Goal: Register for event/course

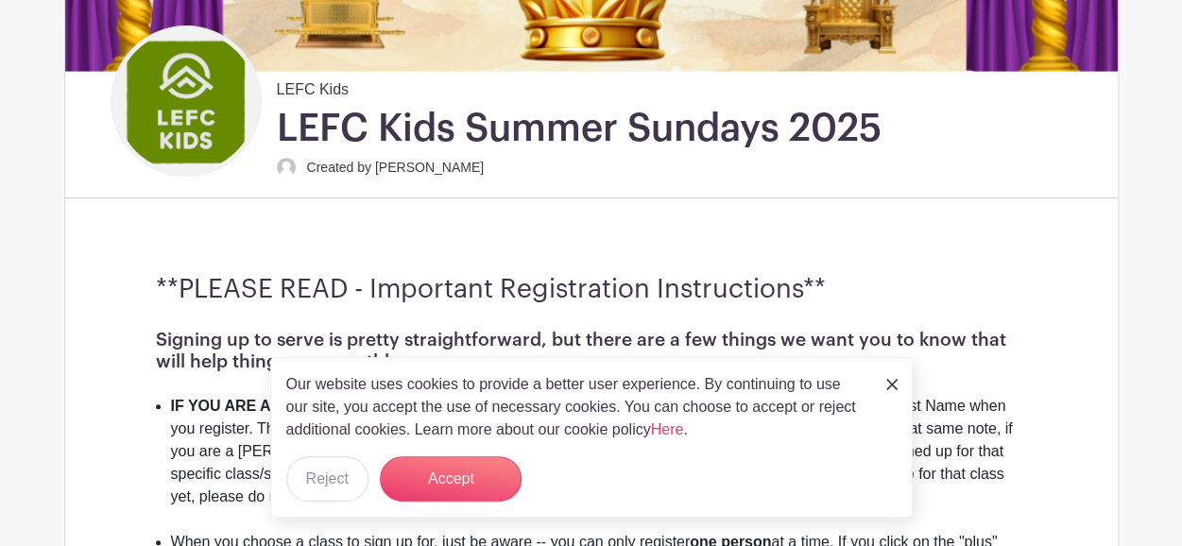
scroll to position [370, 0]
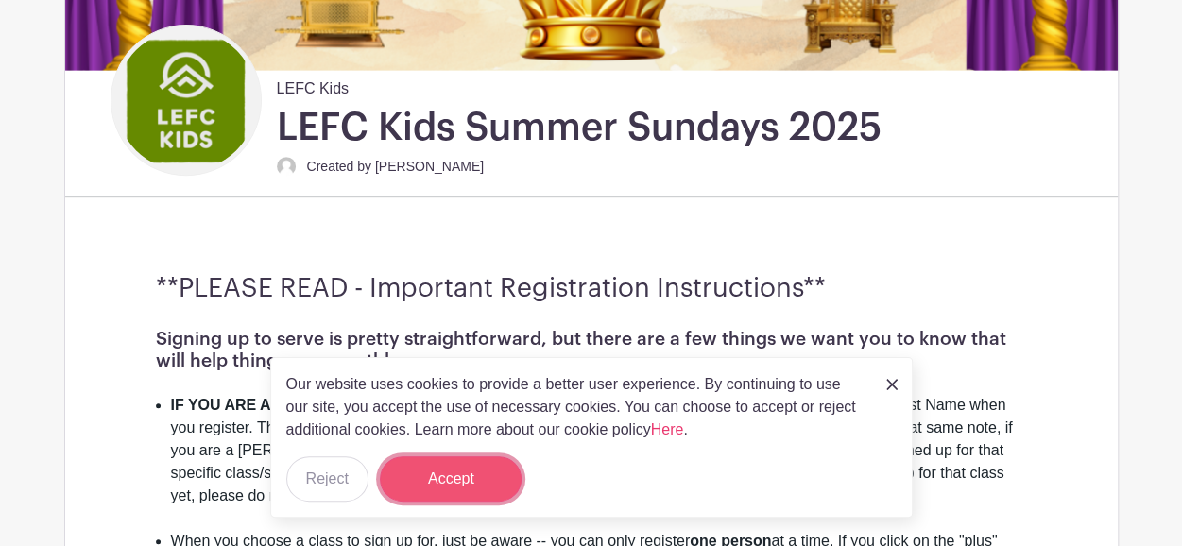
click at [462, 500] on button "Accept" at bounding box center [451, 478] width 142 height 45
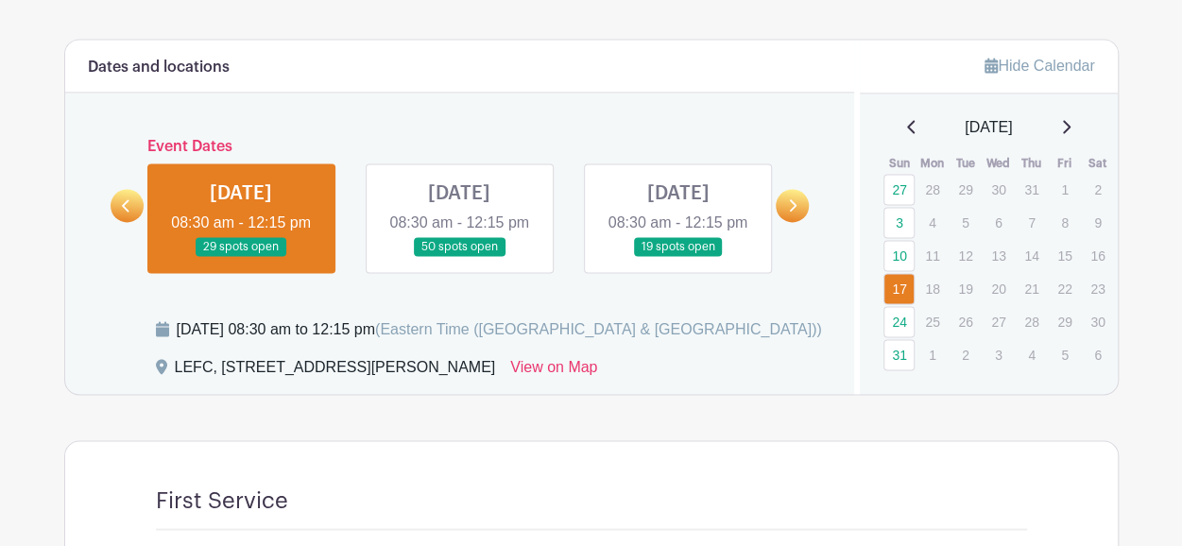
scroll to position [1391, 0]
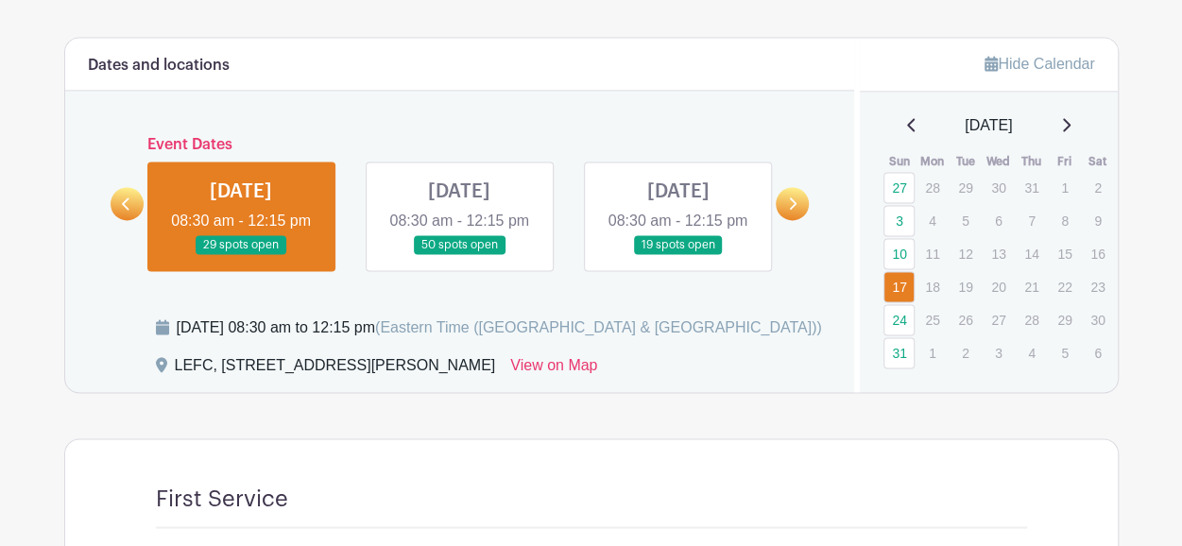
click at [677, 255] on link at bounding box center [677, 255] width 0 height 0
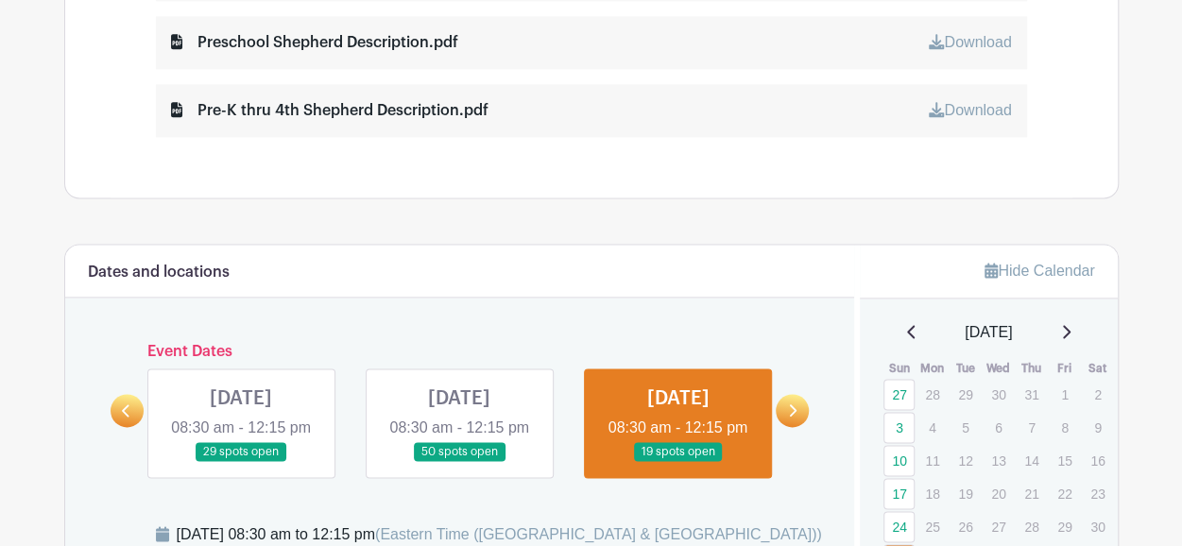
scroll to position [1184, 0]
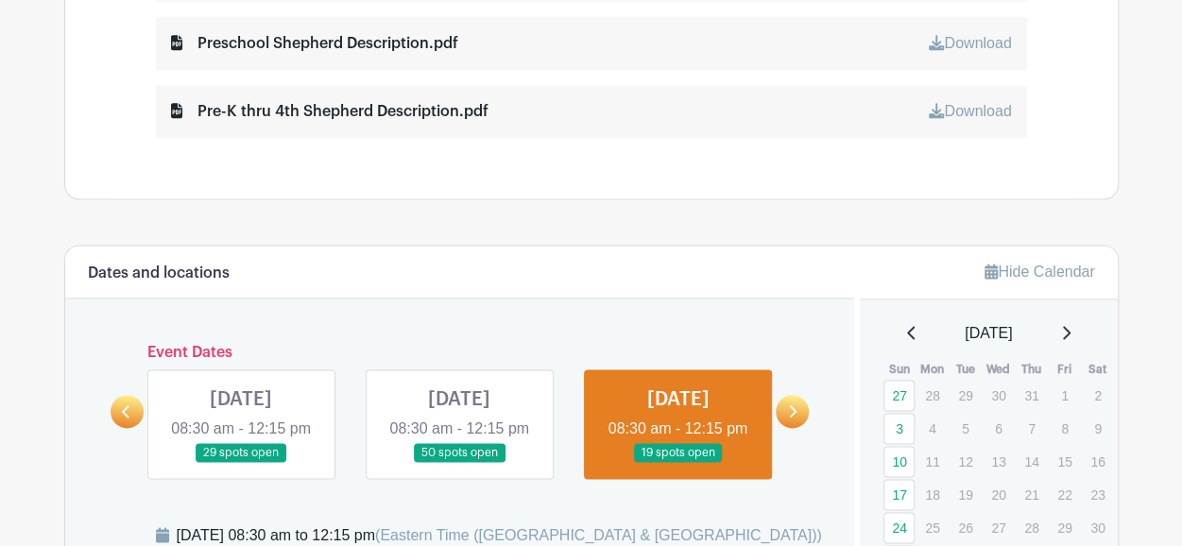
click at [132, 415] on link at bounding box center [127, 411] width 33 height 33
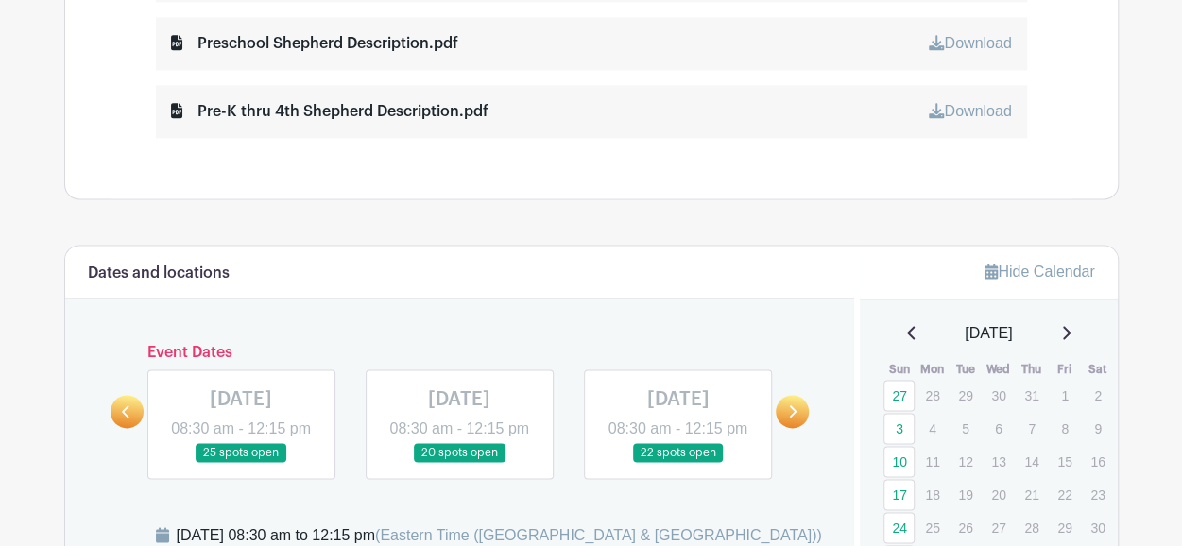
click at [241, 463] on link at bounding box center [241, 463] width 0 height 0
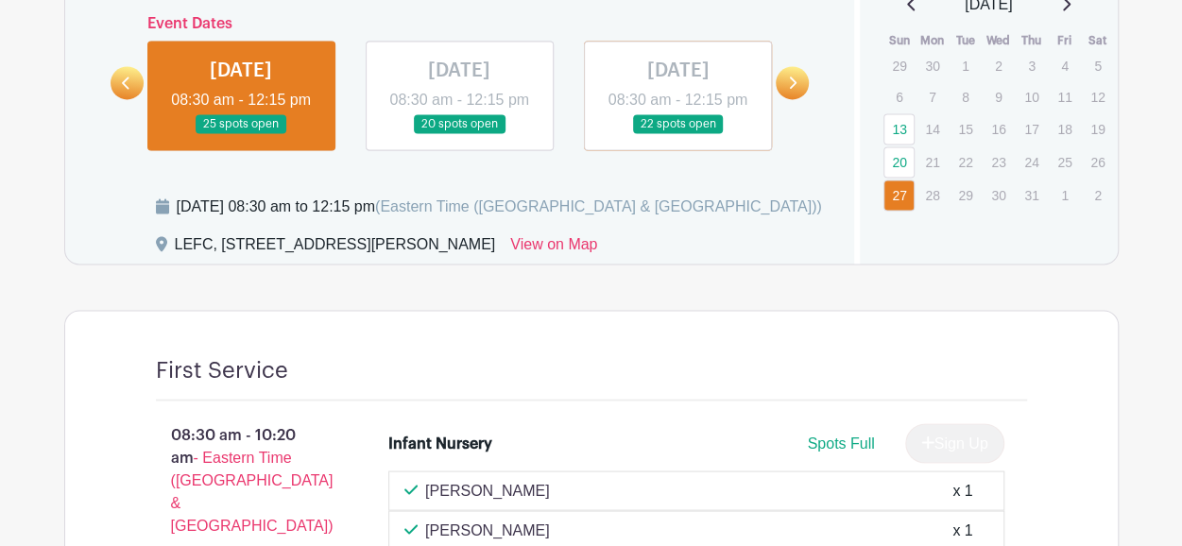
scroll to position [1505, 0]
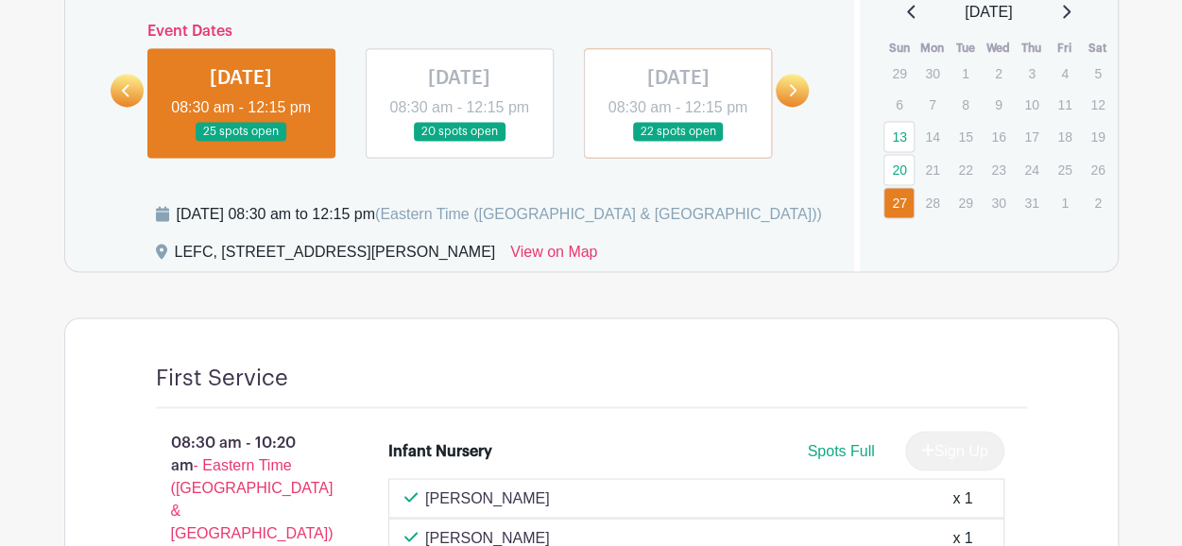
click at [128, 88] on link at bounding box center [127, 90] width 33 height 33
click at [119, 101] on link at bounding box center [127, 90] width 33 height 33
click at [119, 105] on link at bounding box center [127, 90] width 33 height 33
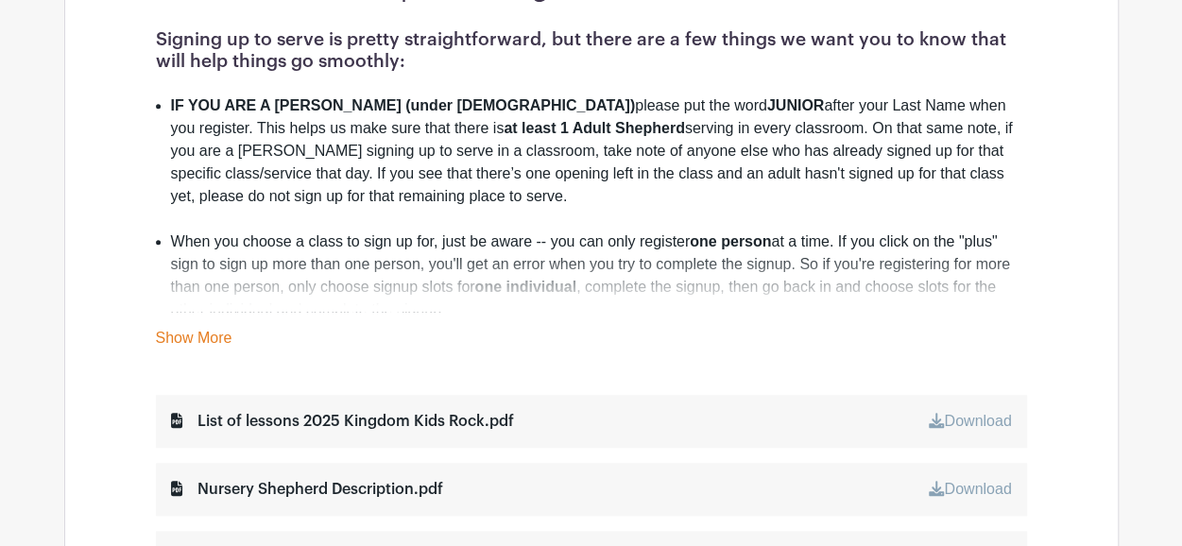
scroll to position [672, 0]
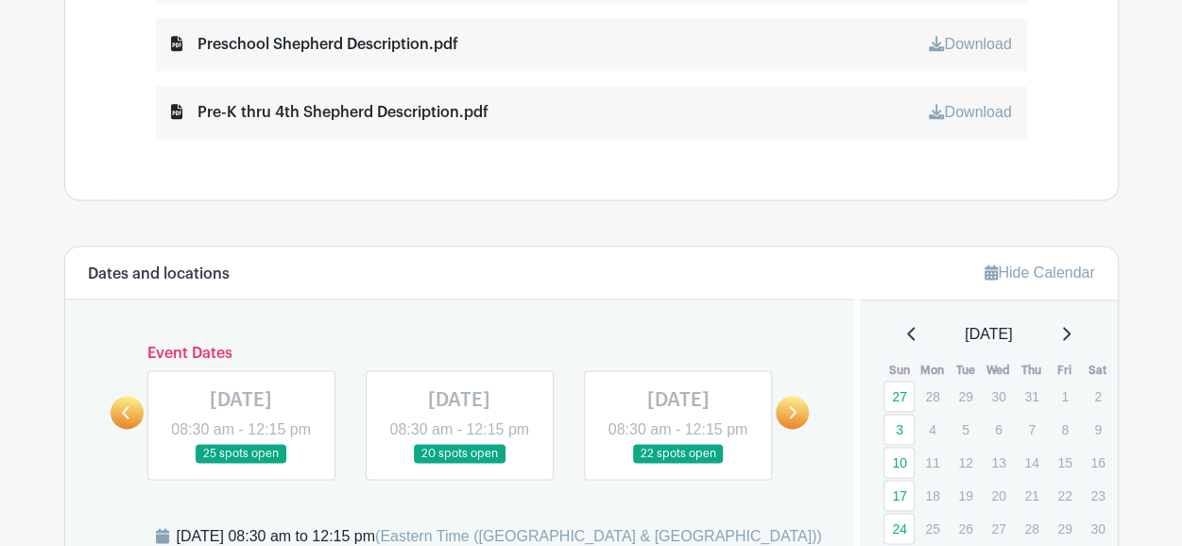
scroll to position [1184, 0]
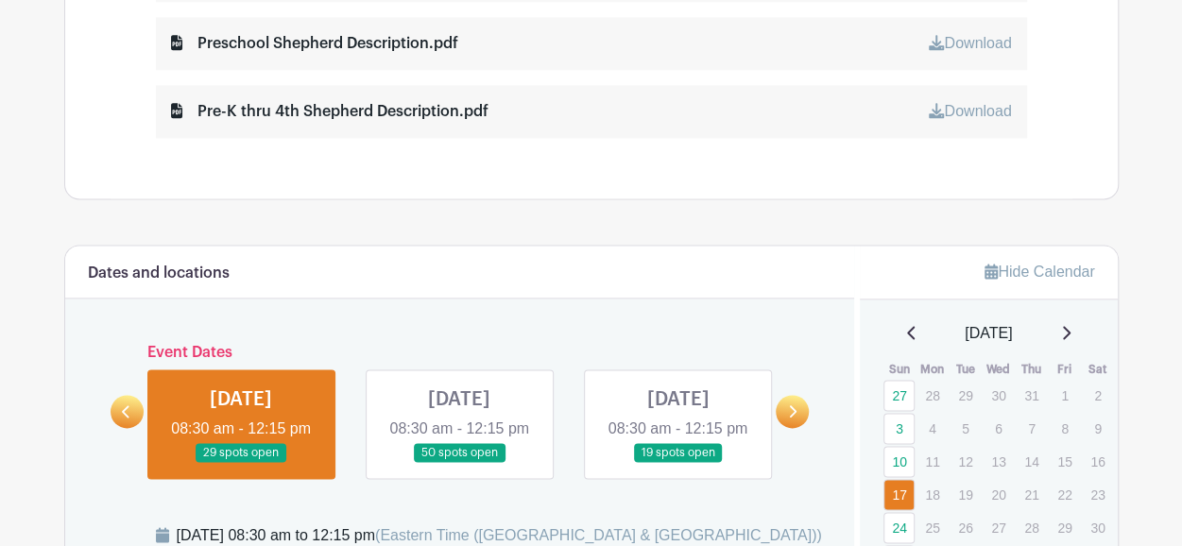
scroll to position [1391, 0]
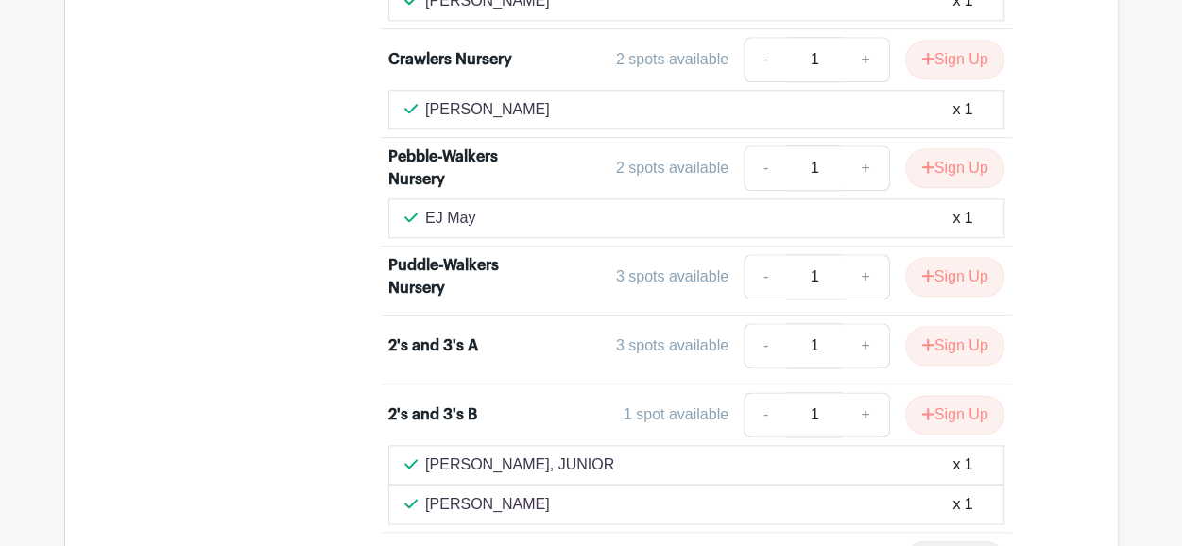
scroll to position [4512, 0]
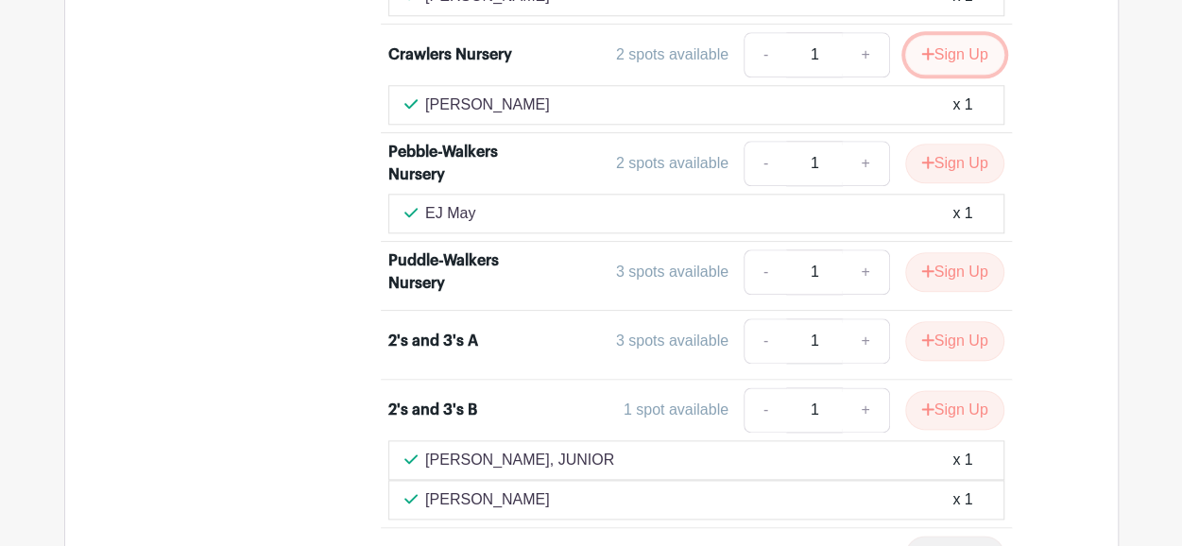
click at [956, 43] on button "Sign Up" at bounding box center [954, 55] width 99 height 40
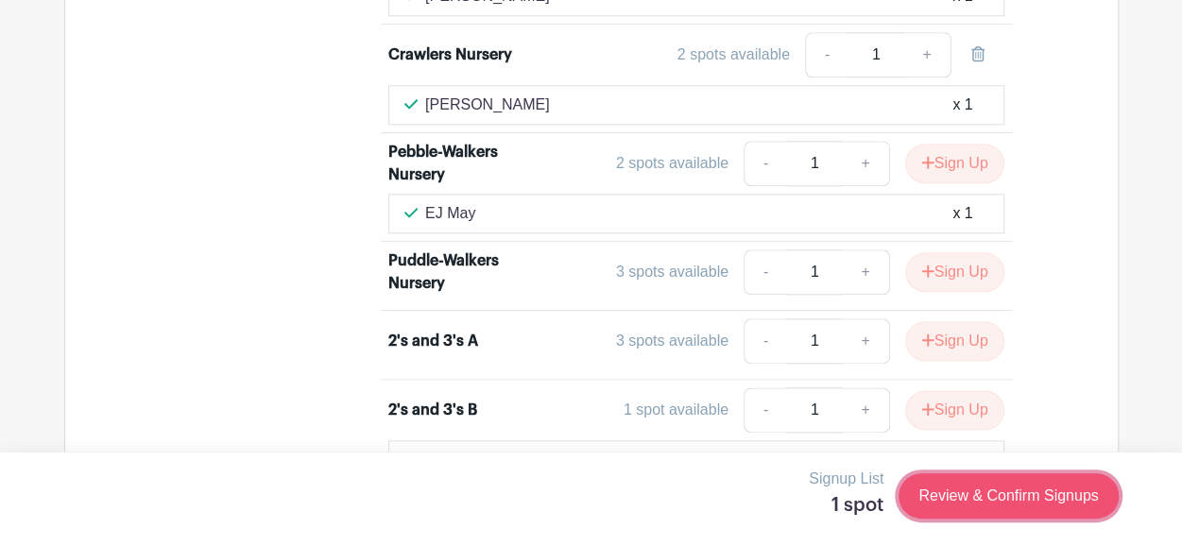
click at [978, 503] on link "Review & Confirm Signups" at bounding box center [1007, 495] width 219 height 45
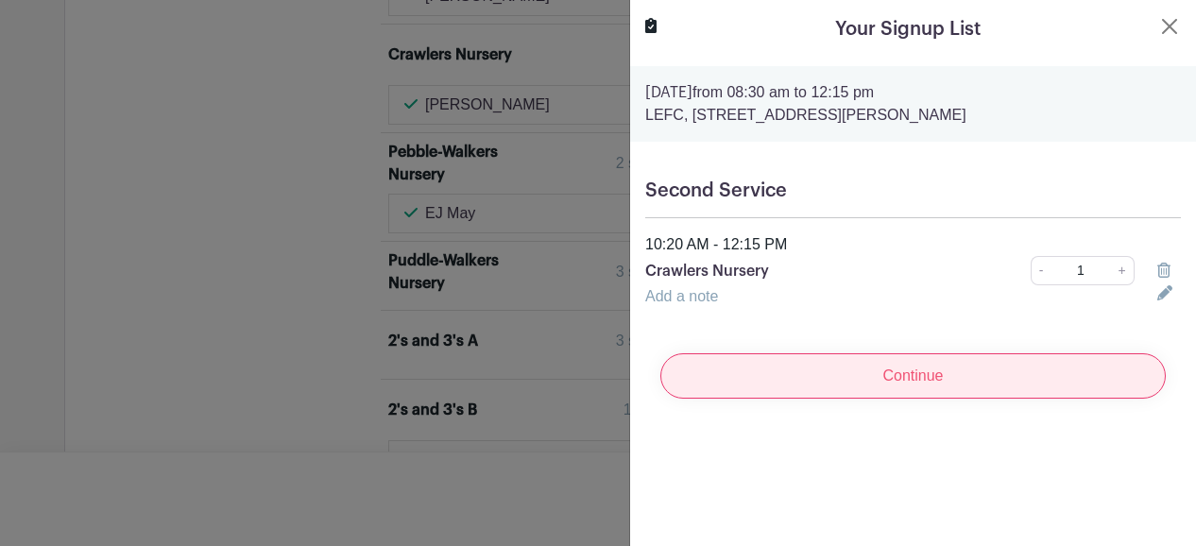
click at [962, 367] on input "Continue" at bounding box center [912, 375] width 505 height 45
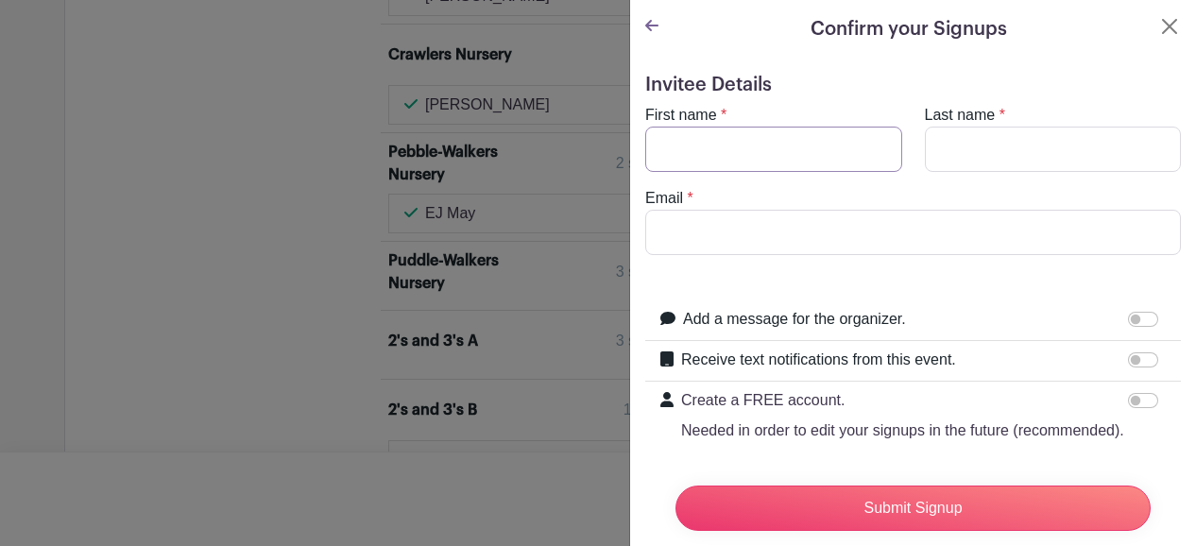
click at [756, 152] on input "First name" at bounding box center [773, 149] width 257 height 45
type input "[PERSON_NAME]"
click at [748, 222] on input "Email" at bounding box center [913, 232] width 536 height 45
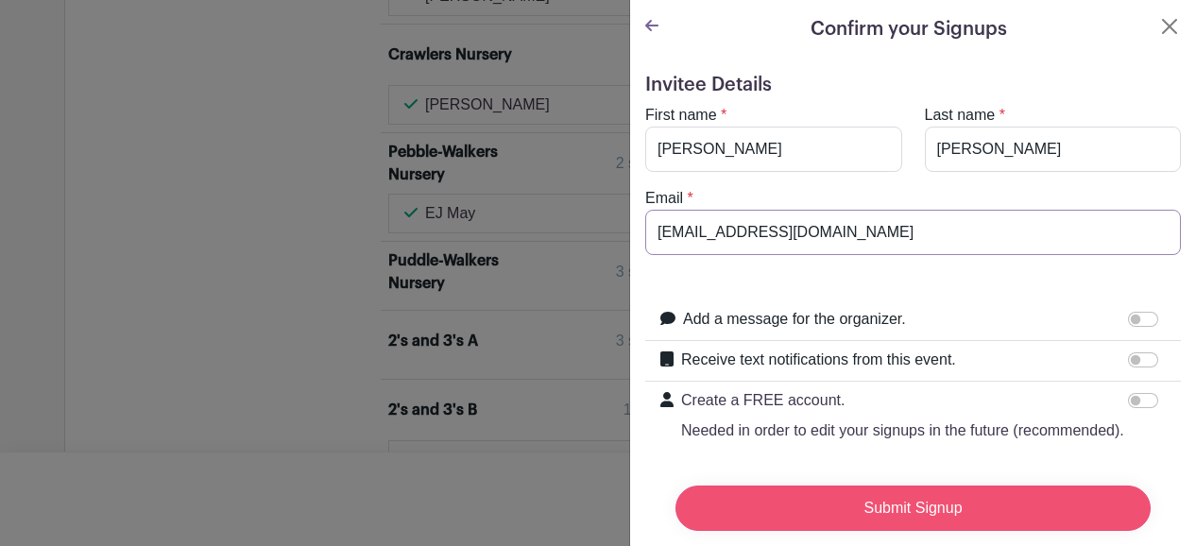
type input "[EMAIL_ADDRESS][DOMAIN_NAME]"
click at [983, 494] on input "Submit Signup" at bounding box center [912, 508] width 475 height 45
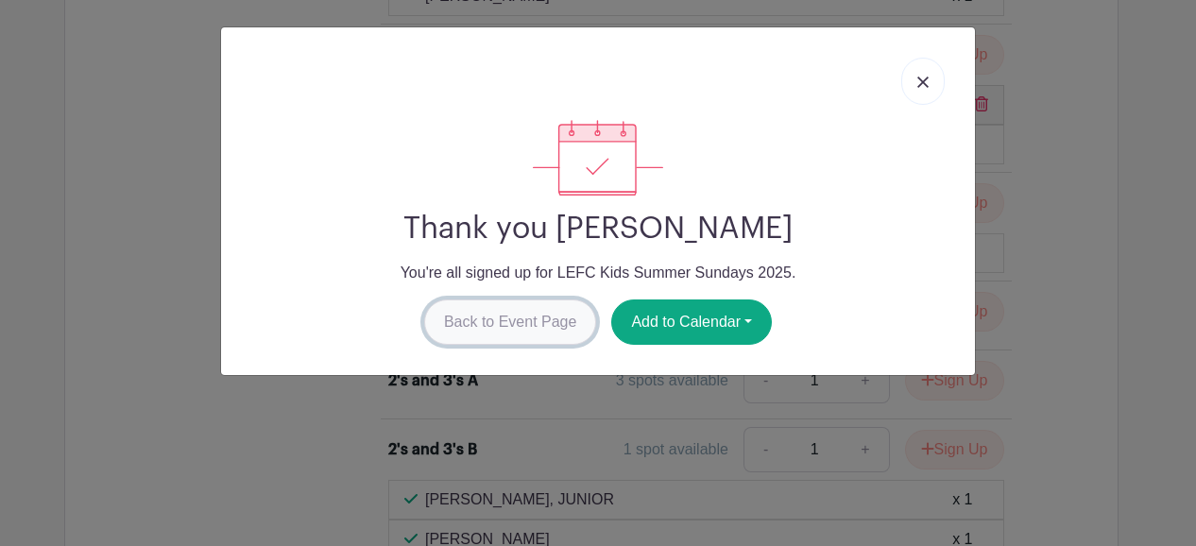
click at [504, 328] on link "Back to Event Page" at bounding box center [510, 321] width 173 height 45
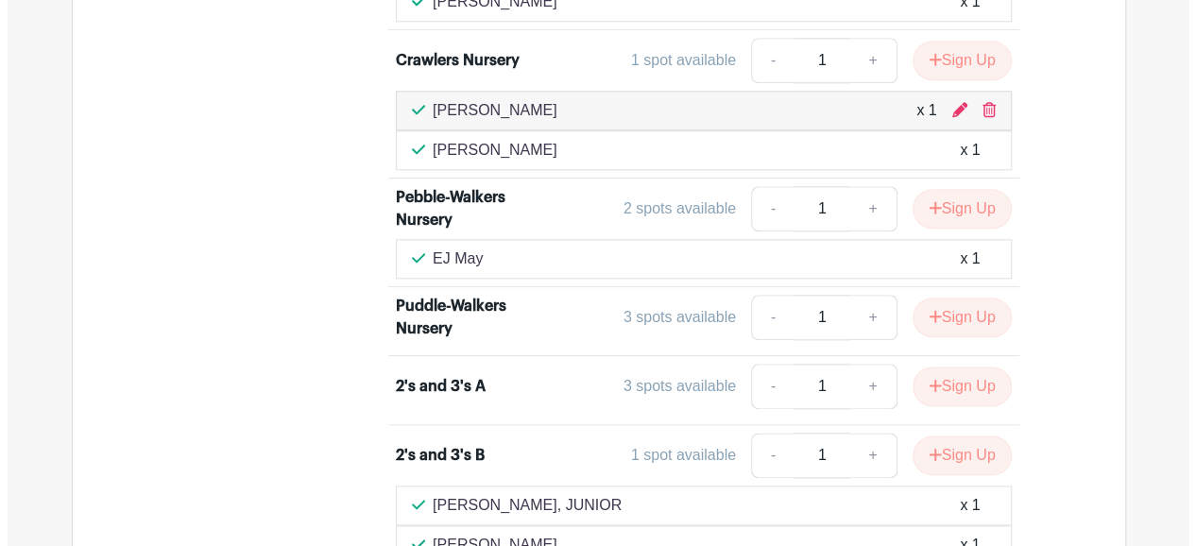
scroll to position [4504, 0]
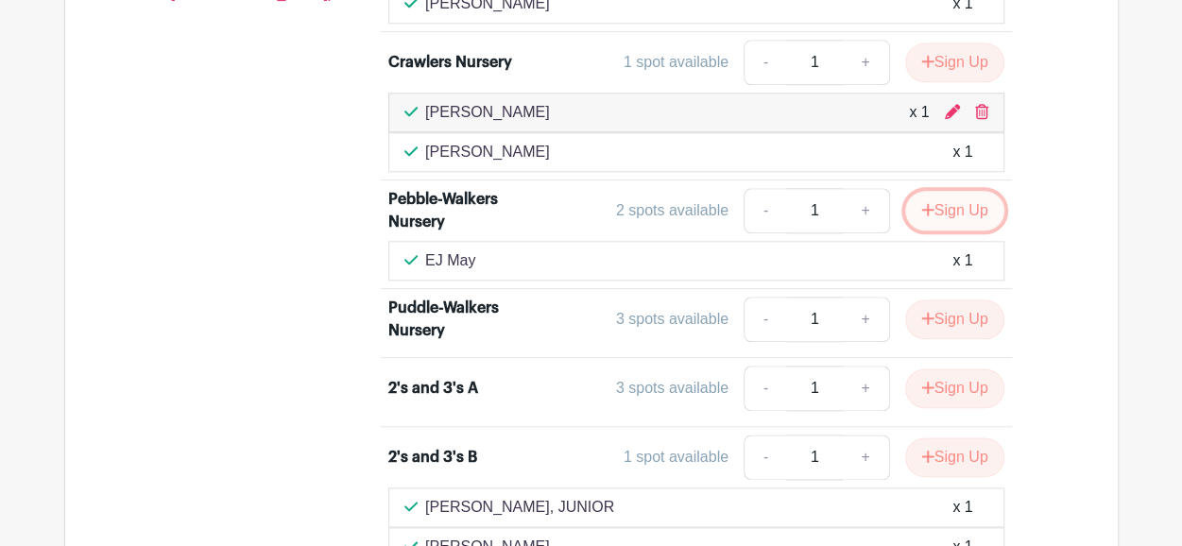
click at [970, 192] on button "Sign Up" at bounding box center [954, 211] width 99 height 40
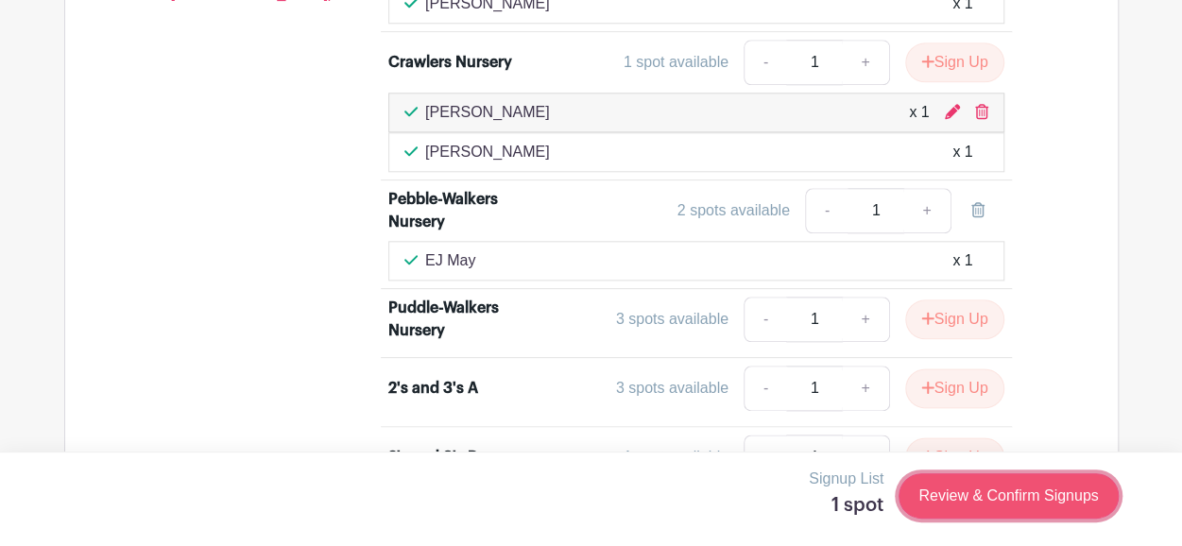
click at [950, 503] on link "Review & Confirm Signups" at bounding box center [1007, 495] width 219 height 45
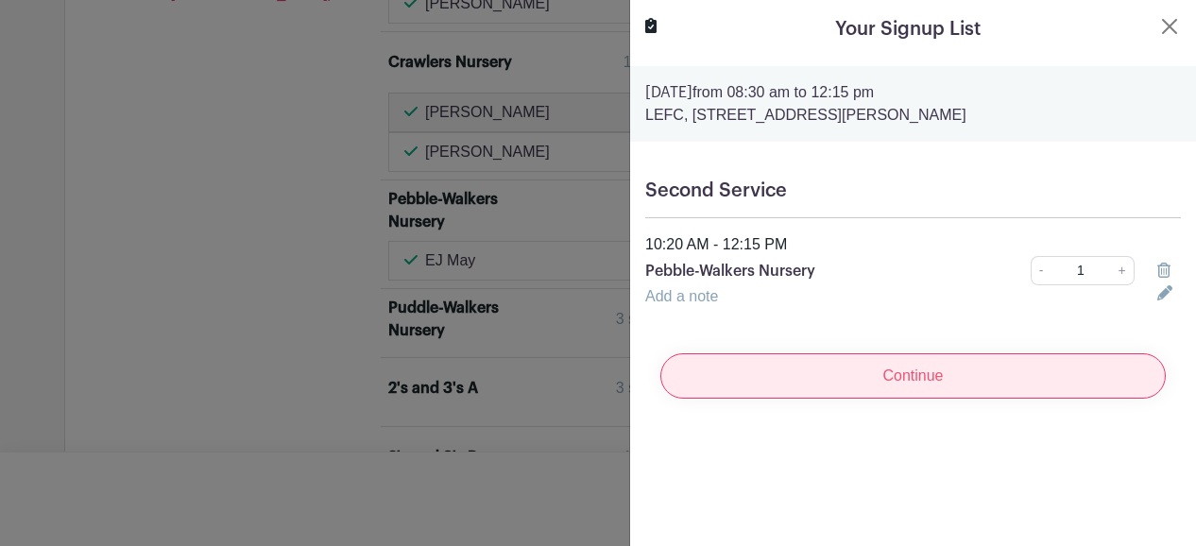
click at [914, 367] on input "Continue" at bounding box center [912, 375] width 505 height 45
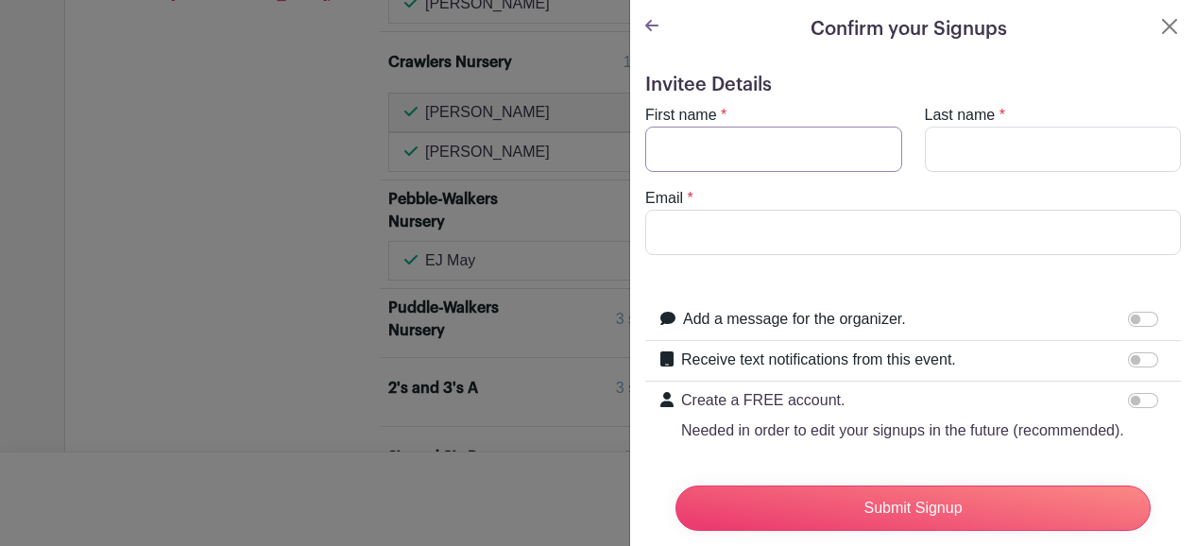
click at [810, 150] on input "First name" at bounding box center [773, 149] width 257 height 45
type input "Leighton"
type input "[PERSON_NAME]"
click at [725, 231] on input "Email" at bounding box center [913, 232] width 536 height 45
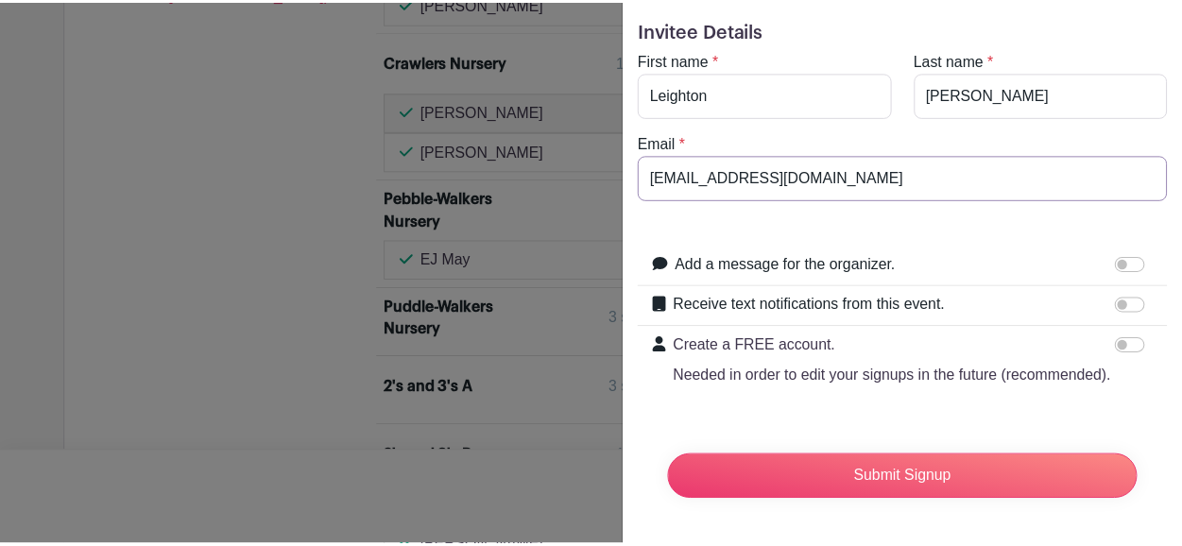
scroll to position [0, 0]
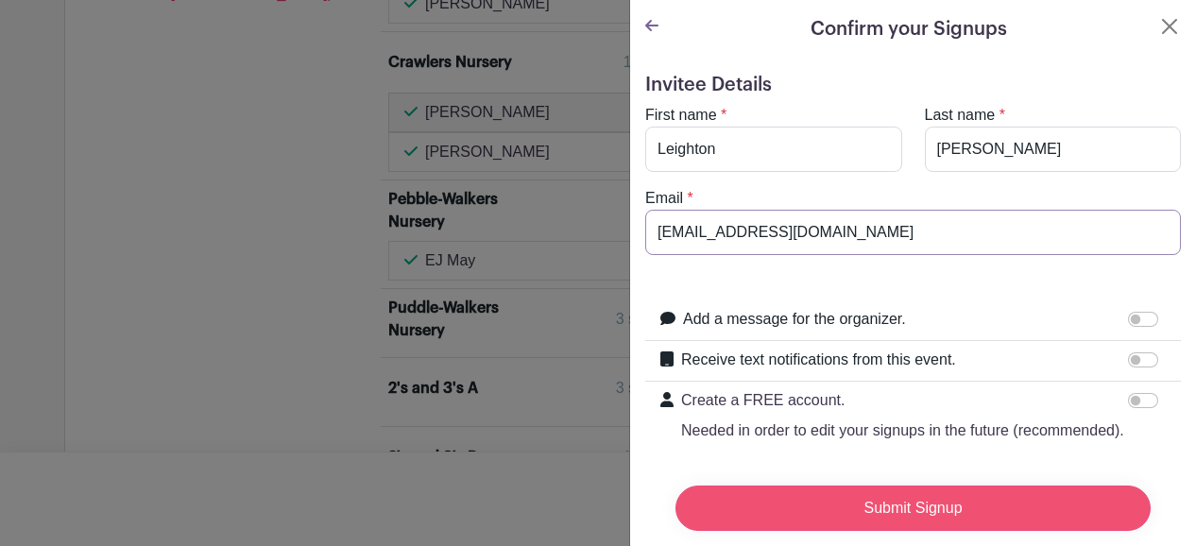
type input "[EMAIL_ADDRESS][DOMAIN_NAME]"
click at [945, 501] on input "Submit Signup" at bounding box center [912, 508] width 475 height 45
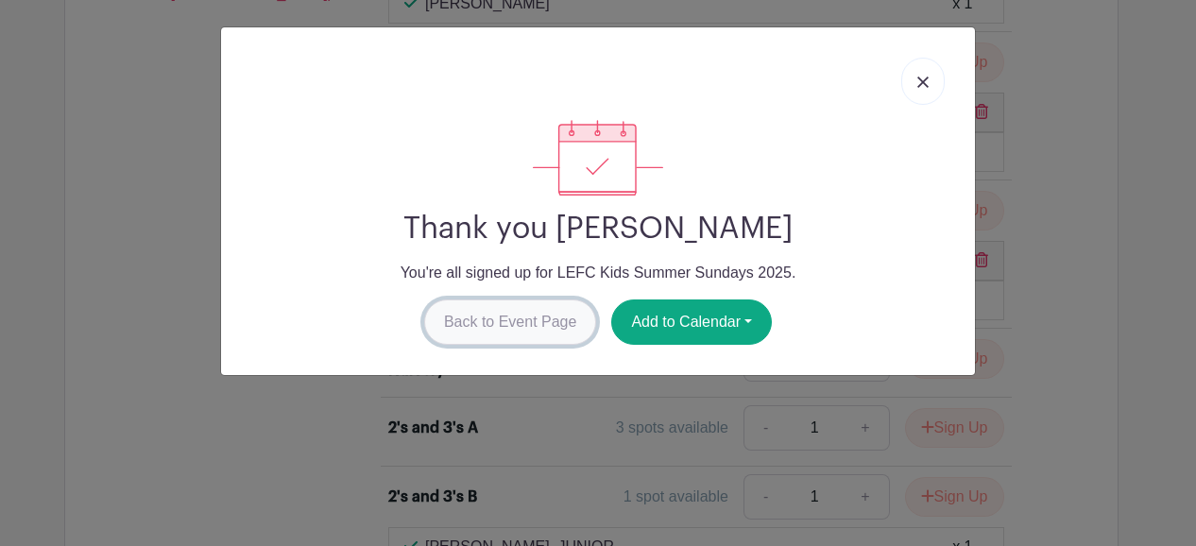
click at [538, 310] on link "Back to Event Page" at bounding box center [510, 321] width 173 height 45
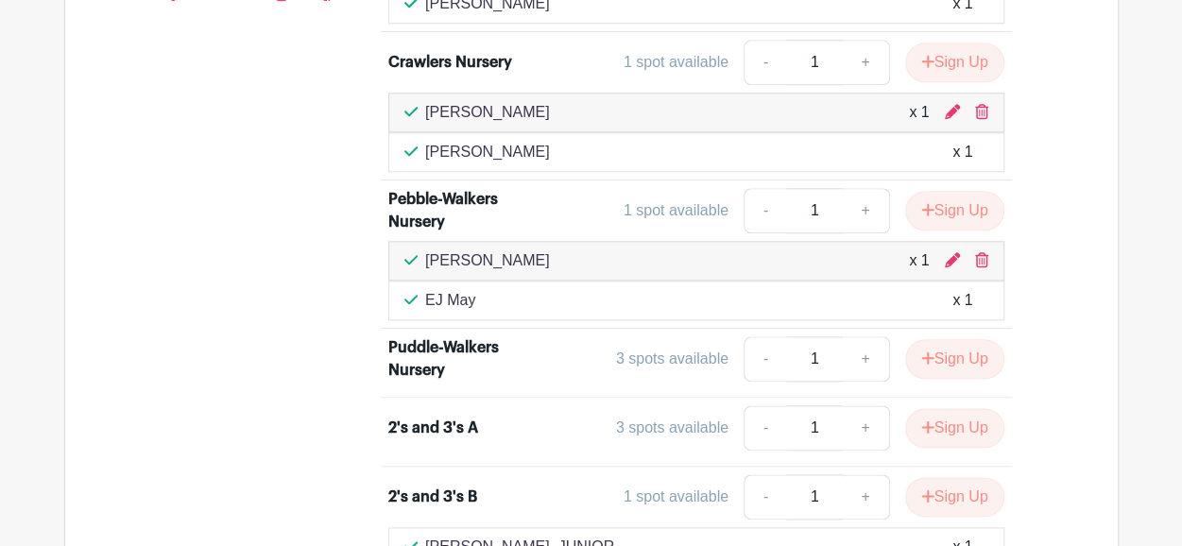
click at [778, 329] on li "Puddle-Walkers Nursery 3 spots available - 1 + Sign Up" at bounding box center [696, 363] width 631 height 69
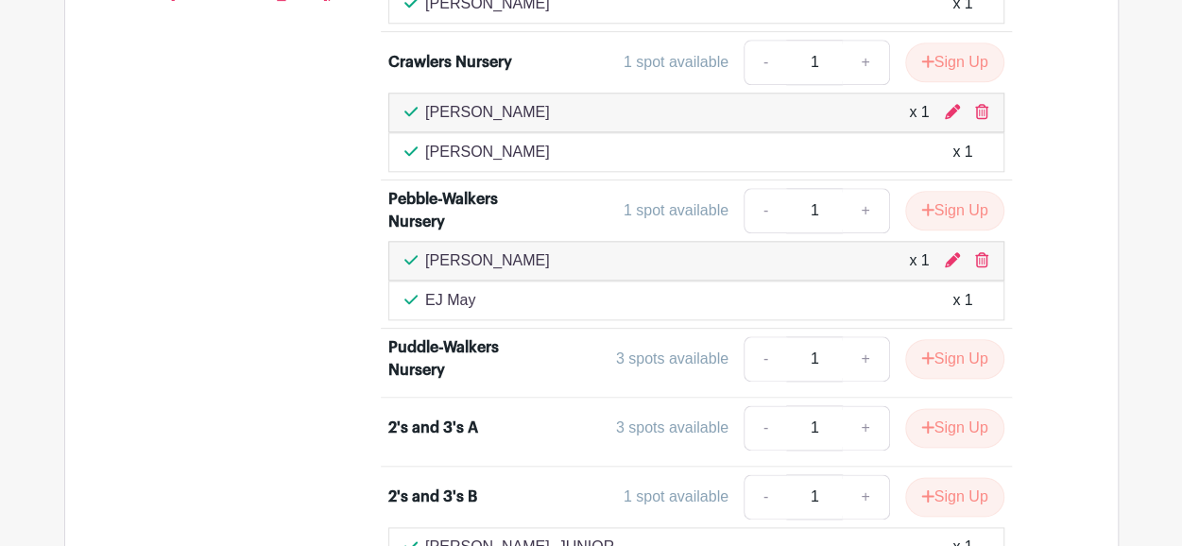
click at [778, 329] on li "Puddle-Walkers Nursery 3 spots available - 1 + Sign Up" at bounding box center [696, 363] width 631 height 69
click at [718, 467] on li "2's and 3's B 1 spot available - 1 + Sign Up [PERSON_NAME], JUNIOR x 1 [PERSON_…" at bounding box center [696, 541] width 631 height 148
click at [928, 202] on icon "submit" at bounding box center [927, 209] width 13 height 15
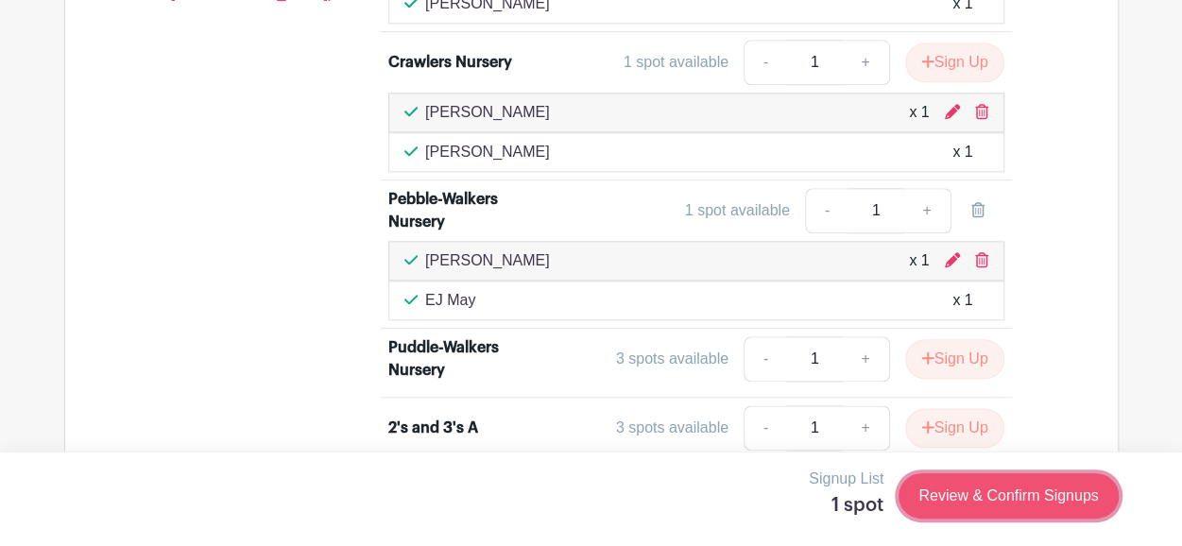
click at [965, 493] on link "Review & Confirm Signups" at bounding box center [1007, 495] width 219 height 45
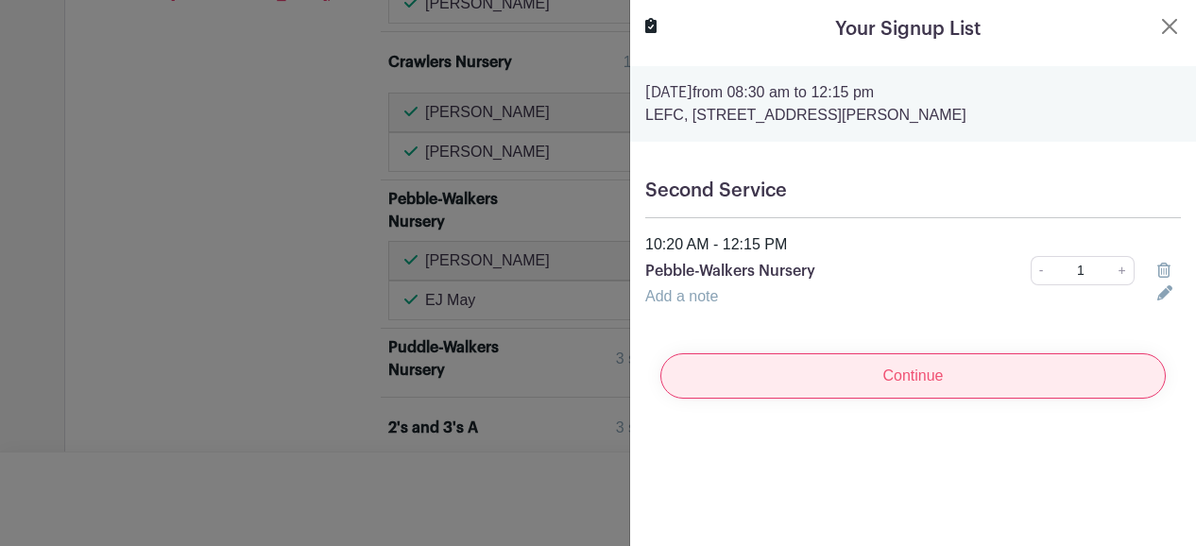
click at [884, 375] on input "Continue" at bounding box center [912, 375] width 505 height 45
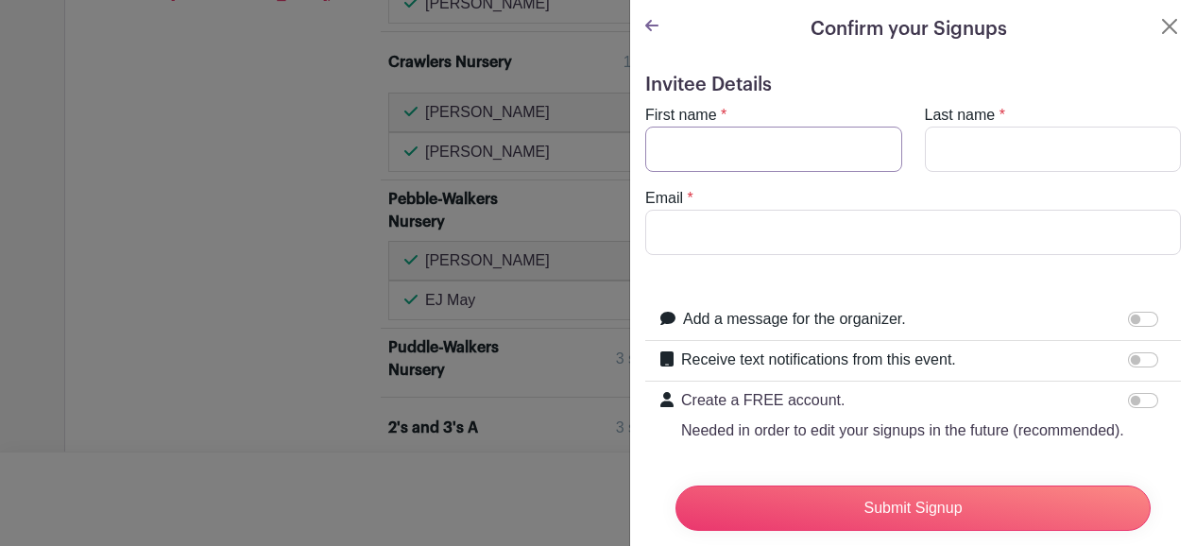
click at [741, 145] on input "First name" at bounding box center [773, 149] width 257 height 45
type input "[PERSON_NAME]"
click at [862, 246] on input "Email" at bounding box center [913, 232] width 536 height 45
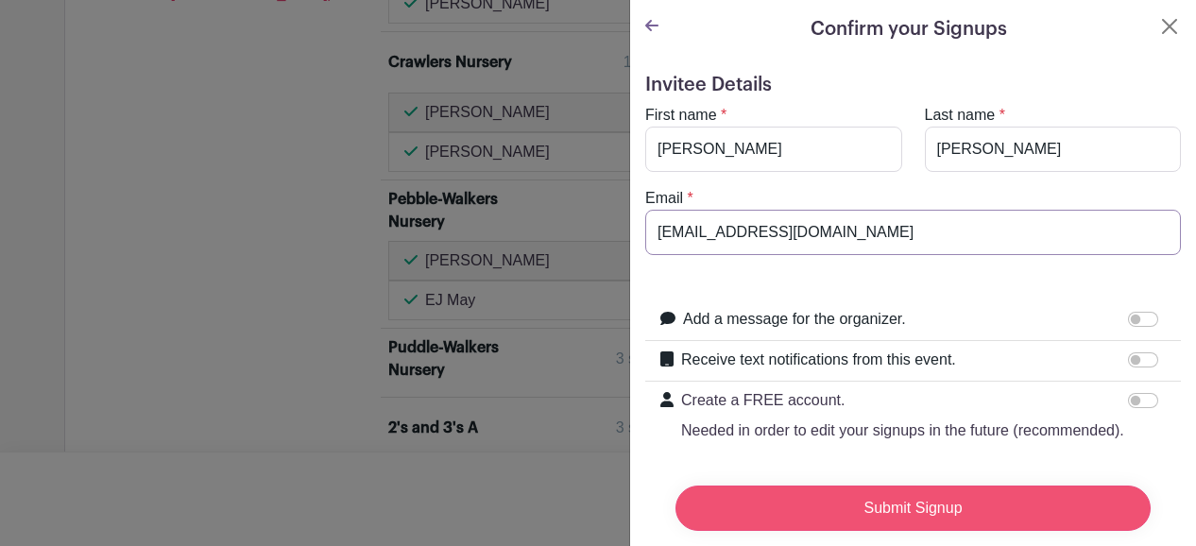
type input "[EMAIL_ADDRESS][DOMAIN_NAME]"
click at [884, 486] on input "Submit Signup" at bounding box center [912, 508] width 475 height 45
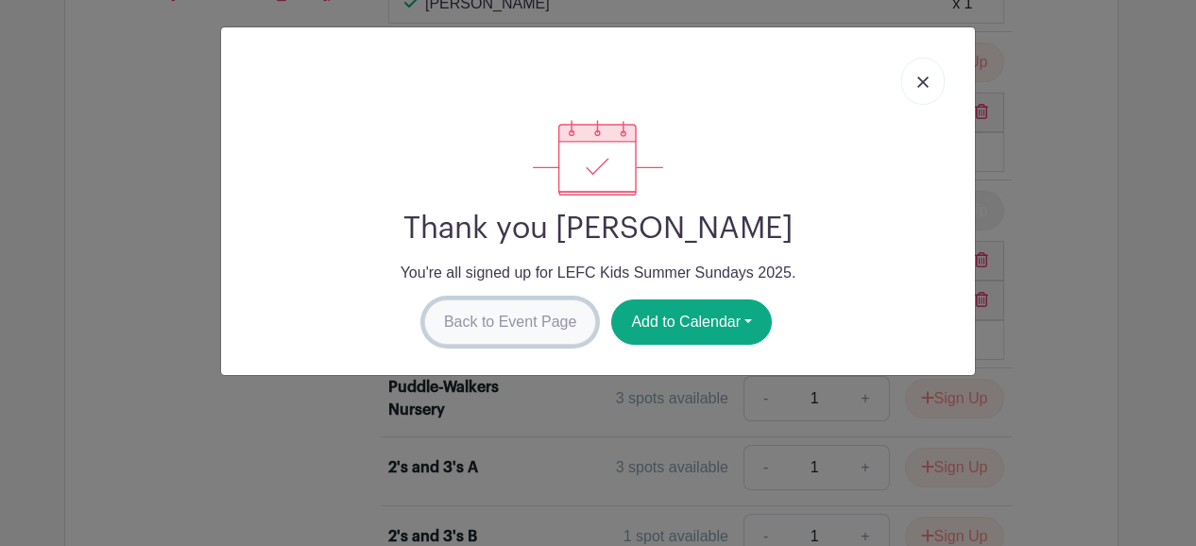
drag, startPoint x: 567, startPoint y: 303, endPoint x: 479, endPoint y: 332, distance: 92.3
click at [479, 332] on link "Back to Event Page" at bounding box center [510, 321] width 173 height 45
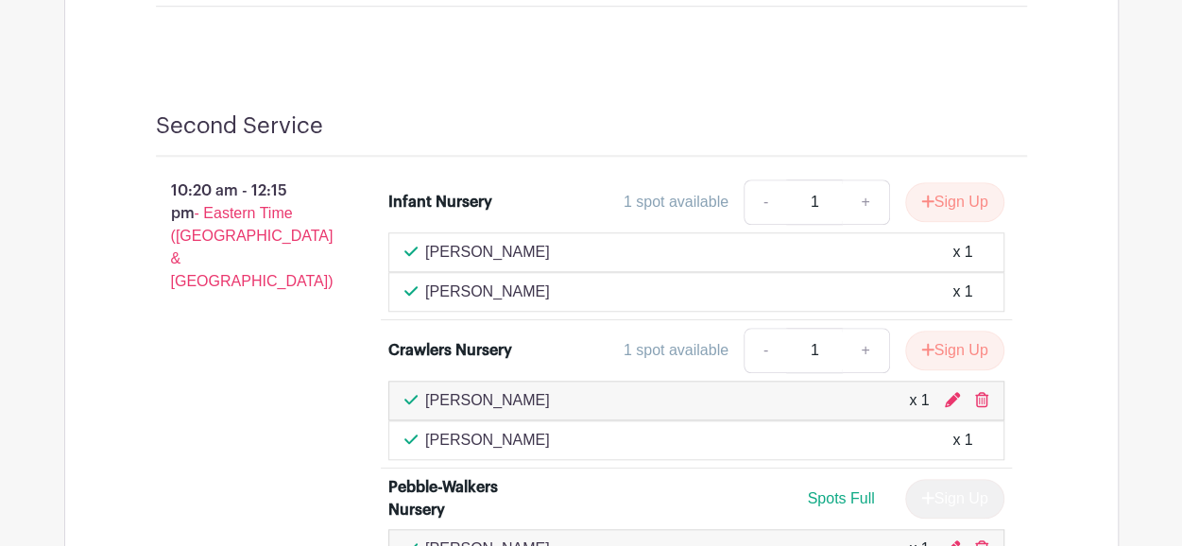
scroll to position [4217, 0]
